Goal: Navigation & Orientation: Go to known website

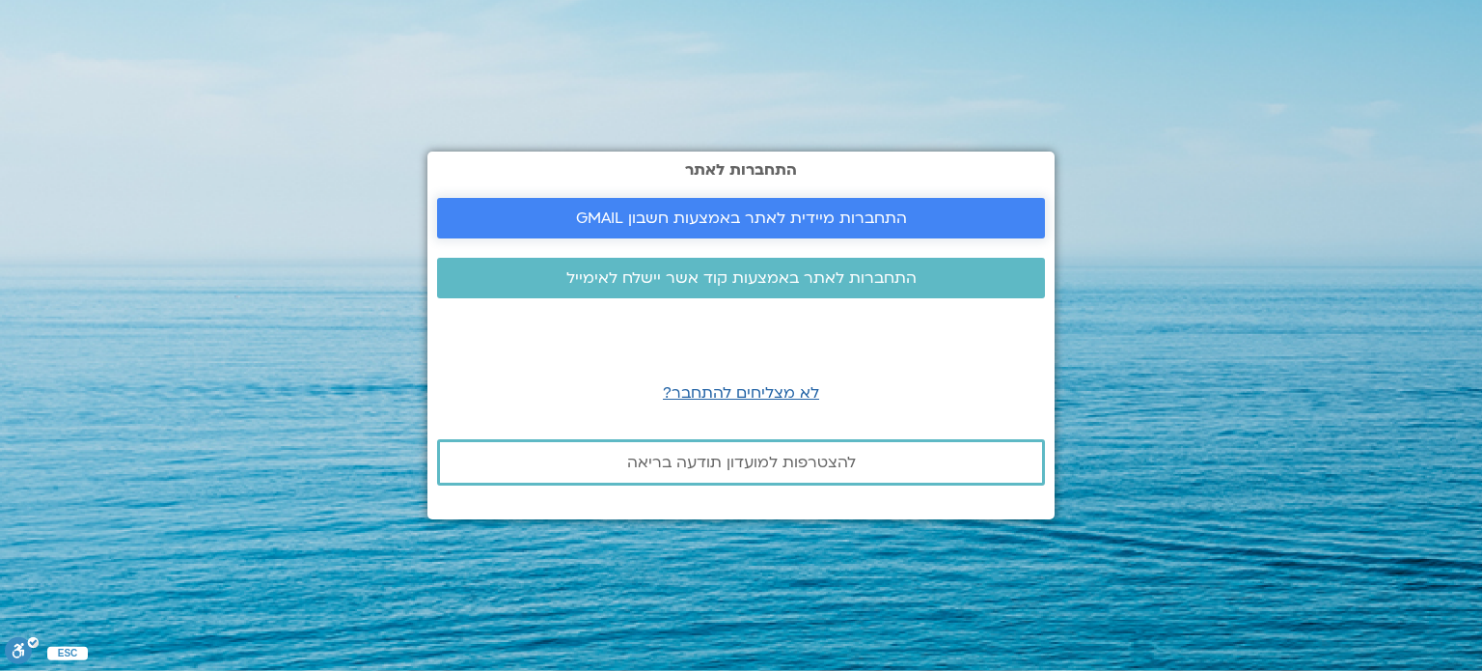
click at [808, 234] on link "התחברות מיידית לאתר באמצעות חשבון GMAIL" at bounding box center [741, 218] width 608 height 41
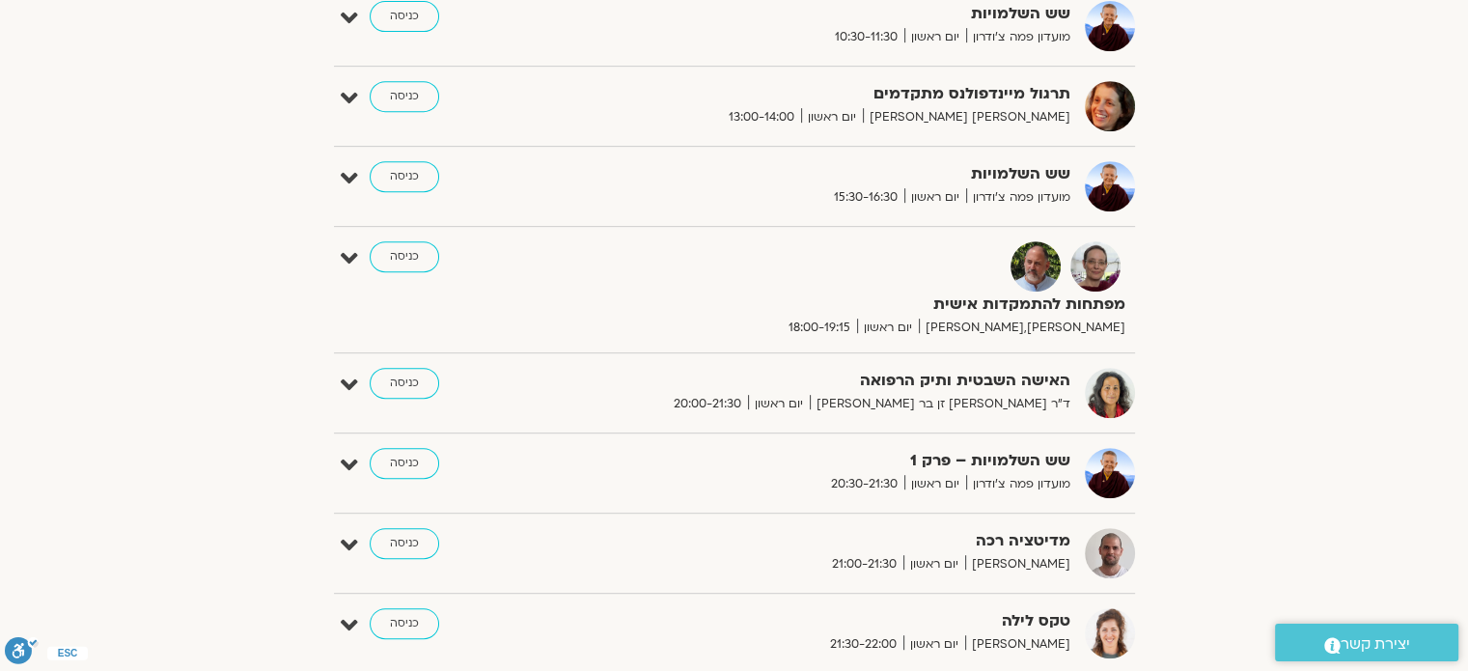
scroll to position [869, 0]
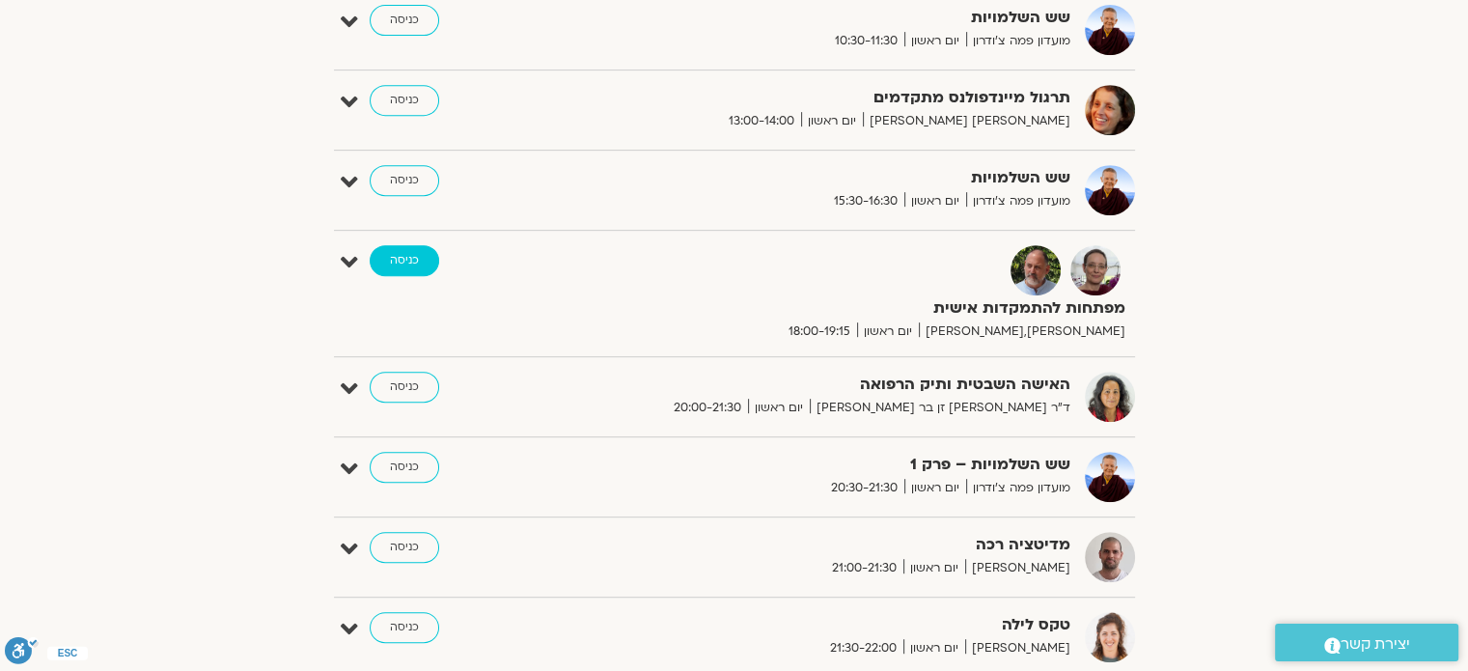
click at [416, 258] on link "כניסה" at bounding box center [404, 260] width 69 height 31
